Goal: Task Accomplishment & Management: Complete application form

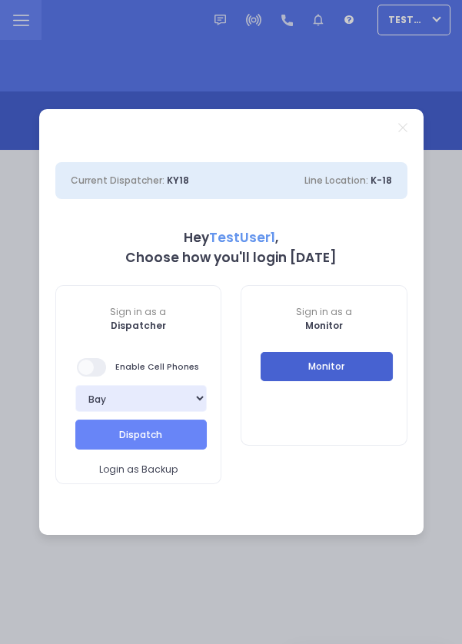
click at [317, 373] on button "Monitor" at bounding box center [326, 366] width 132 height 29
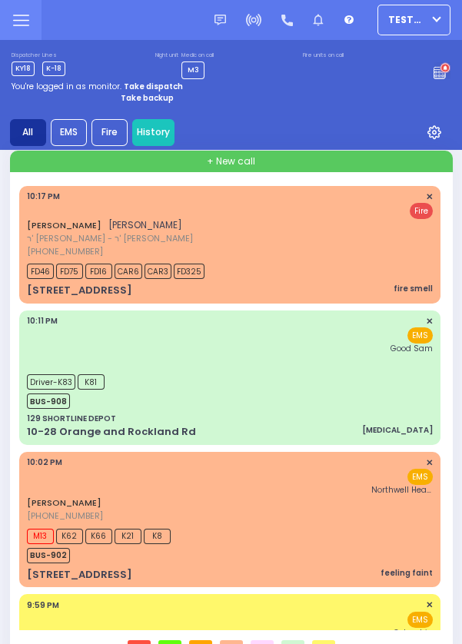
click at [231, 387] on div "Driver-K83 K81 BUS-908" at bounding box center [230, 389] width 406 height 38
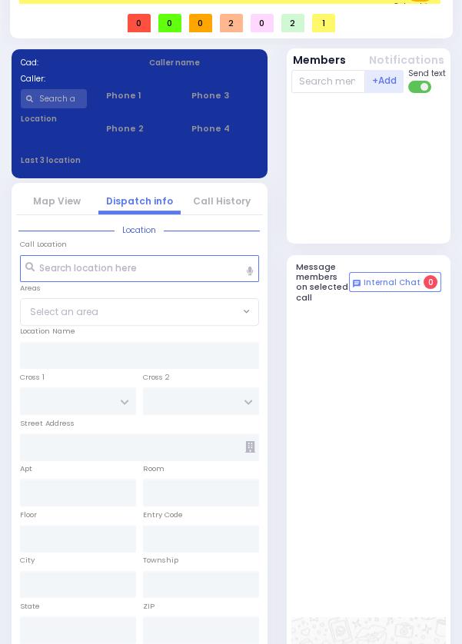
select select
type input "[MEDICAL_DATA]"
radio input "true"
type input "22"
select select "Year"
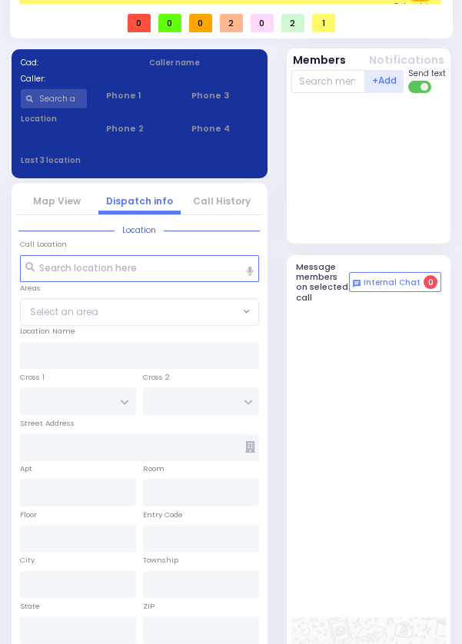
select select "[DEMOGRAPHIC_DATA]"
type input "22:11"
type input "22:12"
type input "22:36"
type input "[GEOGRAPHIC_DATA]"
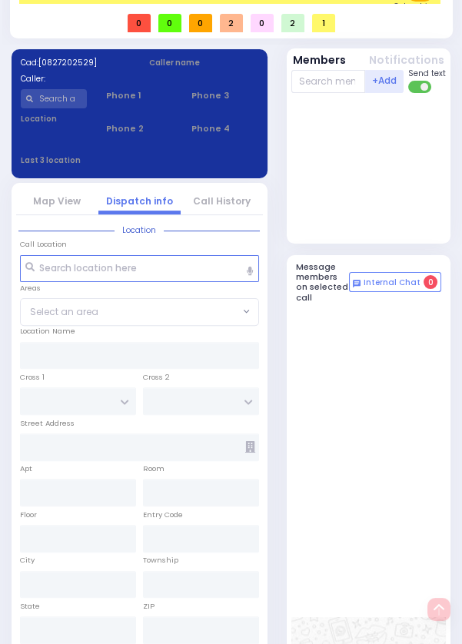
scroll to position [748, 0]
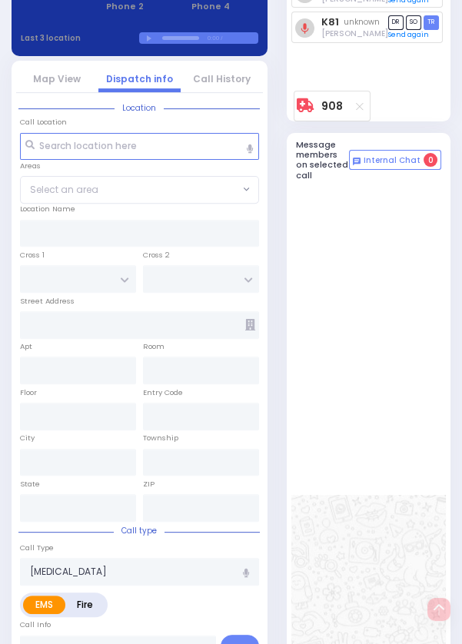
type input "129 SHORTLINE DEPOT"
type input "10-28 Orange and Rockland Rd"
type input "Monroe"
type input "[US_STATE]"
type input "10950"
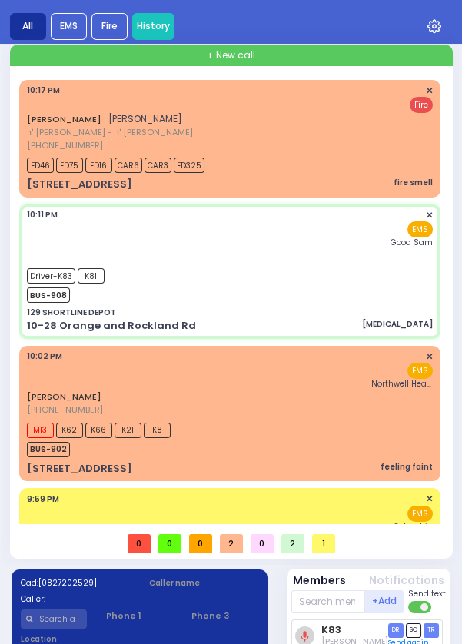
scroll to position [0, 0]
